Goal: Find specific page/section: Find specific page/section

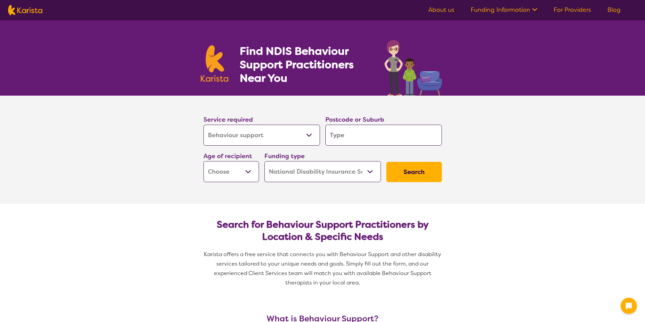
select select "Behaviour support"
select select "NDIS"
select select "Behaviour support"
select select "NDIS"
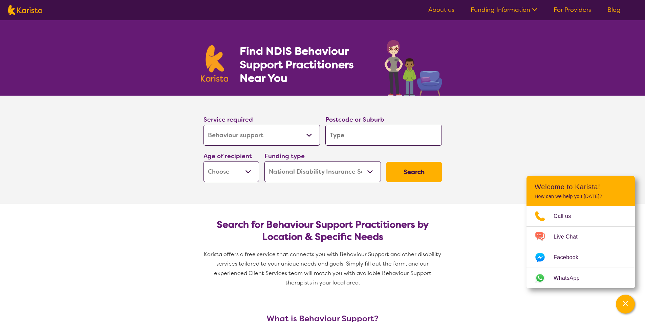
click at [311, 132] on select "Allied Health Assistant Assessment ([MEDICAL_DATA] or [MEDICAL_DATA]) Behaviour…" at bounding box center [261, 135] width 116 height 21
click at [355, 142] on input "search" at bounding box center [383, 135] width 116 height 21
drag, startPoint x: 350, startPoint y: 135, endPoint x: 435, endPoint y: 161, distance: 89.2
click at [435, 161] on div "Service required Allied Health Assistant Assessment ([MEDICAL_DATA] or [MEDICAL…" at bounding box center [323, 148] width 244 height 73
type input "4"
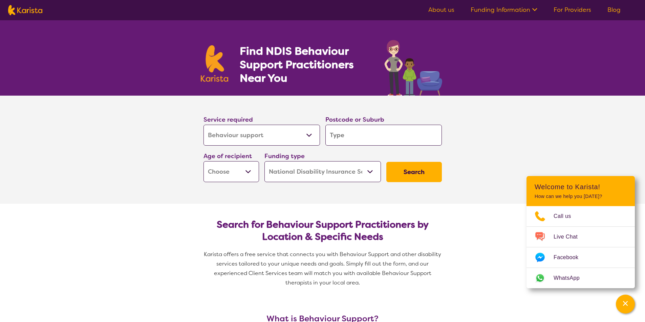
type input "4"
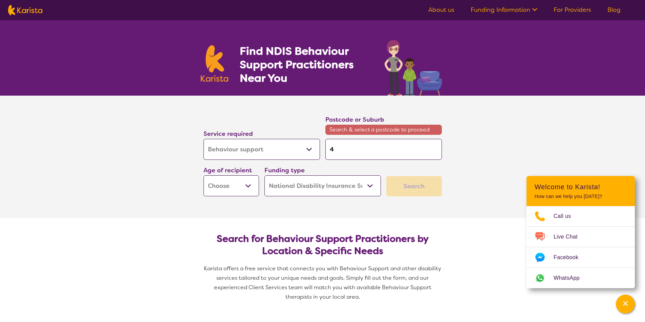
type input "45"
type input "456"
type input "4560"
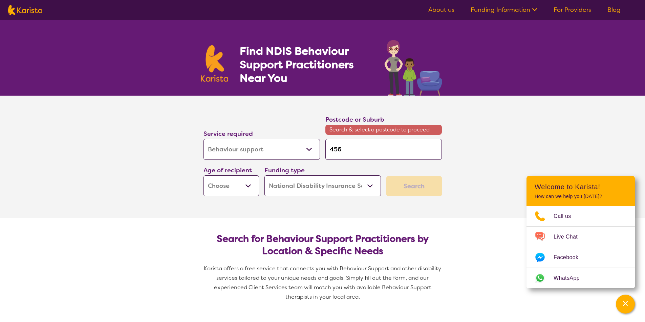
type input "4560"
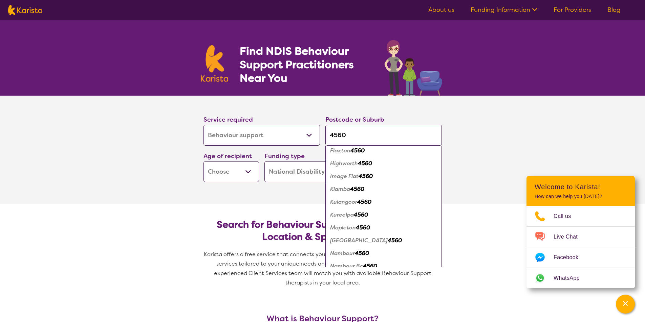
scroll to position [102, 0]
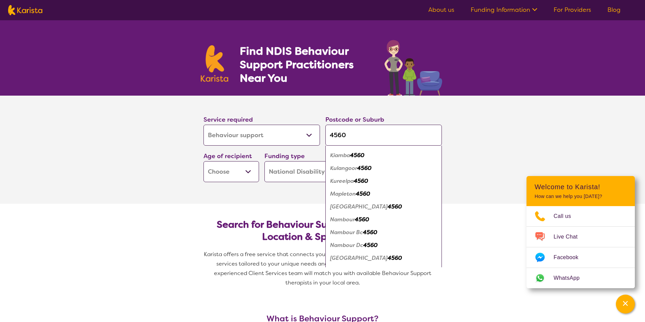
type input "4560"
click at [350, 219] on em "Nambour" at bounding box center [342, 219] width 25 height 7
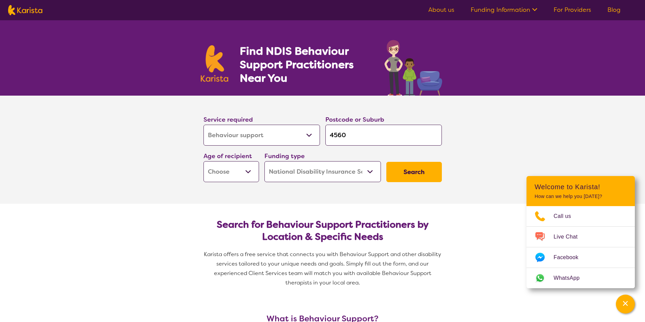
click at [251, 172] on select "Early Childhood - 0 to 9 Child - 10 to 11 Adolescent - 12 to 17 Adult - 18 to 6…" at bounding box center [230, 171] width 55 height 21
select select "AD"
click at [203, 161] on select "Early Childhood - 0 to 9 Child - 10 to 11 Adolescent - 12 to 17 Adult - 18 to 6…" at bounding box center [230, 171] width 55 height 21
select select "AD"
click at [372, 170] on select "Home Care Package (HCP) National Disability Insurance Scheme (NDIS) I don't know" at bounding box center [322, 171] width 116 height 21
